Goal: Task Accomplishment & Management: Use online tool/utility

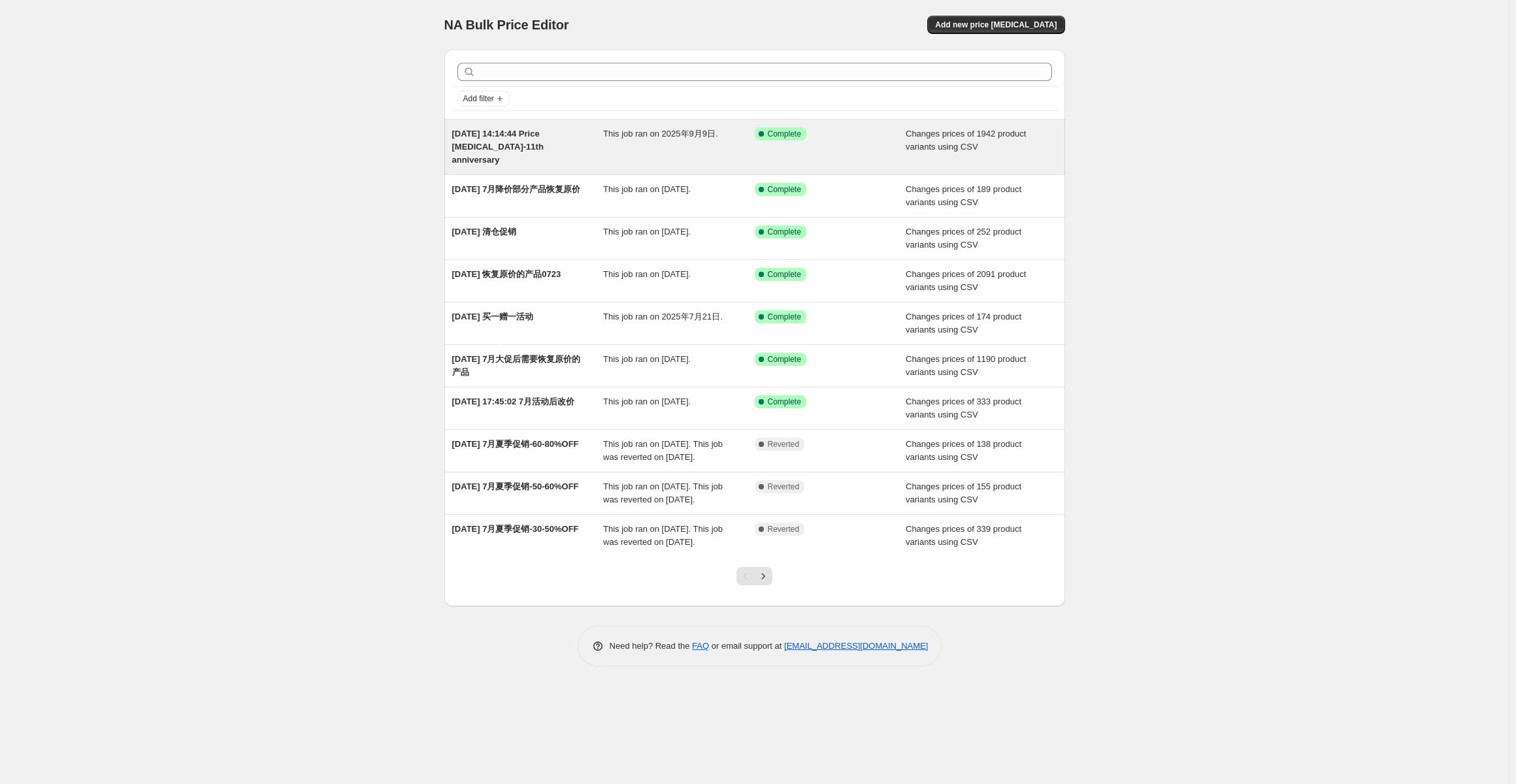
click at [659, 146] on div "This job ran on 2025年9月9日." at bounding box center [678, 146] width 151 height 39
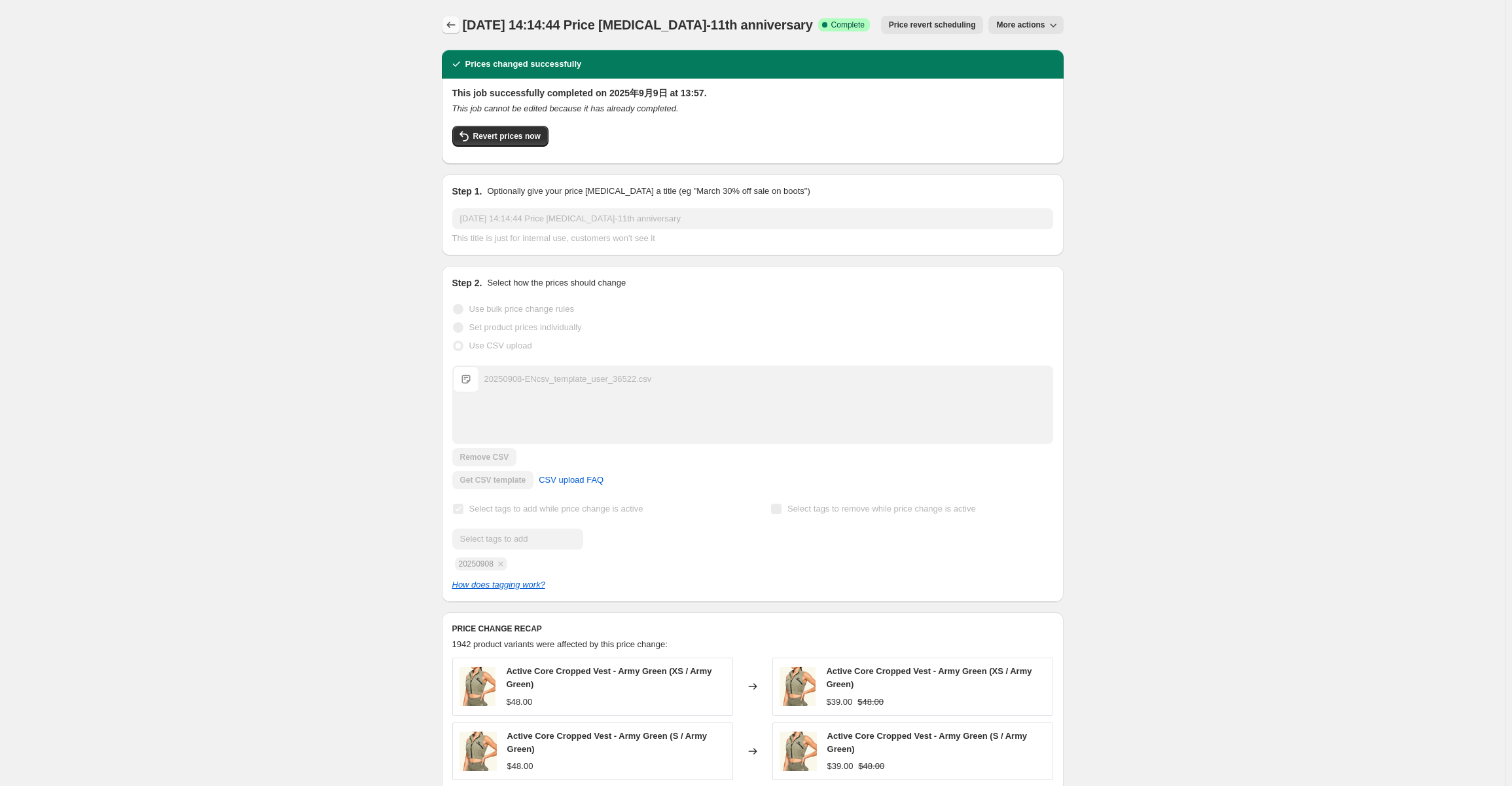
click at [451, 23] on icon "Price change jobs" at bounding box center [451, 25] width 13 height 13
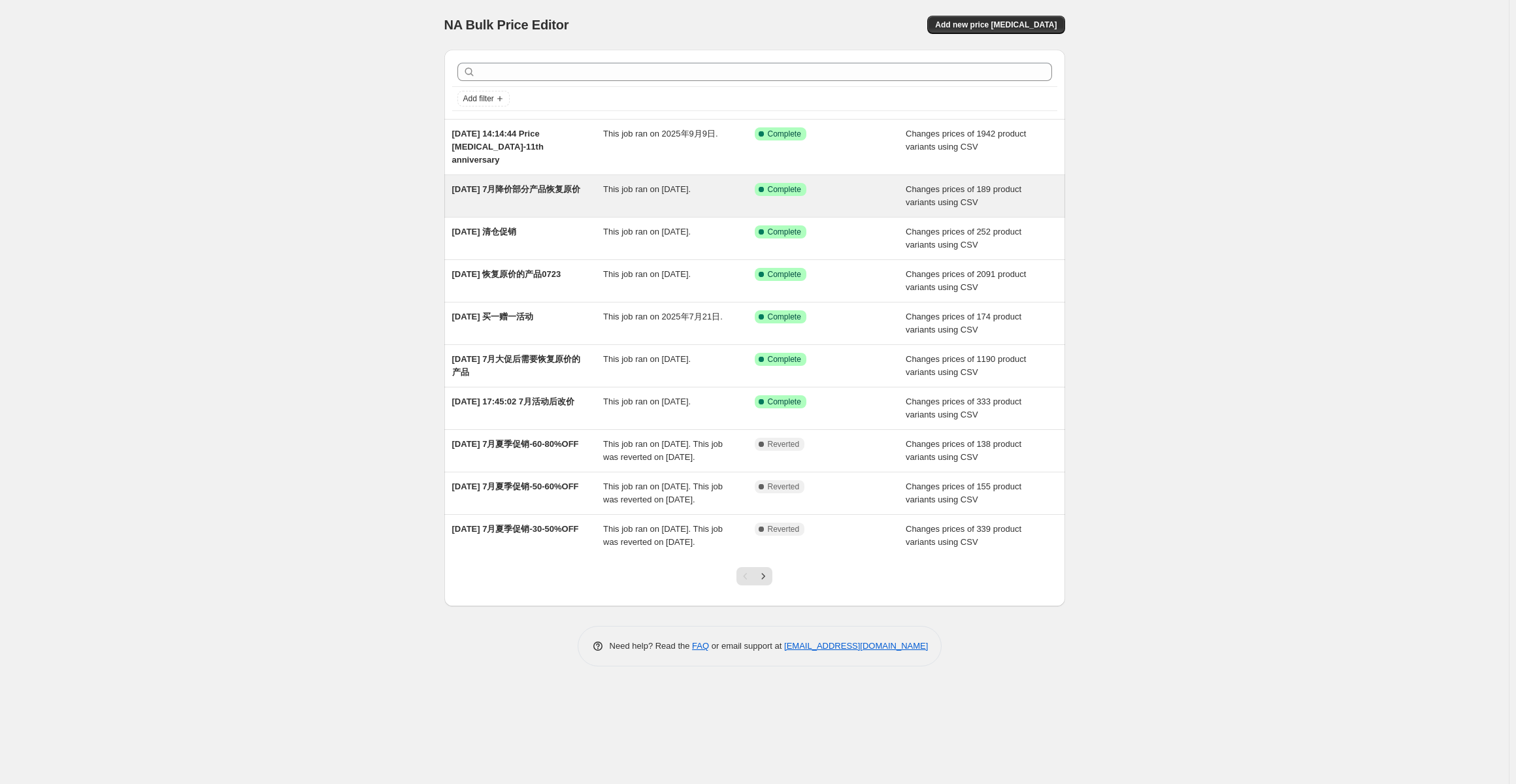
click at [551, 185] on div "[DATE] 7月降价部分产品恢复原价" at bounding box center [527, 196] width 151 height 26
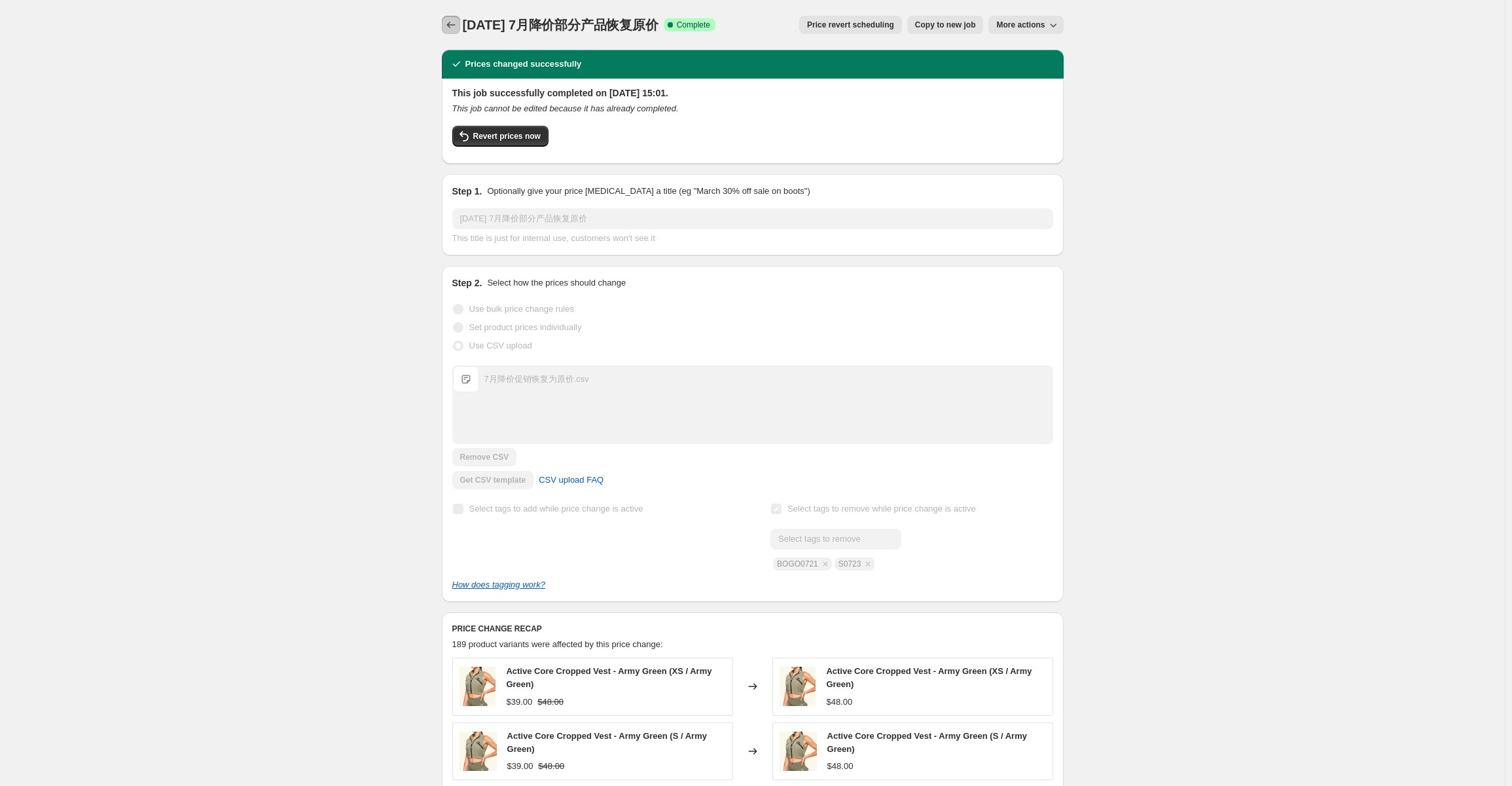
click at [455, 31] on button "Price change jobs" at bounding box center [451, 25] width 19 height 19
